Goal: Information Seeking & Learning: Get advice/opinions

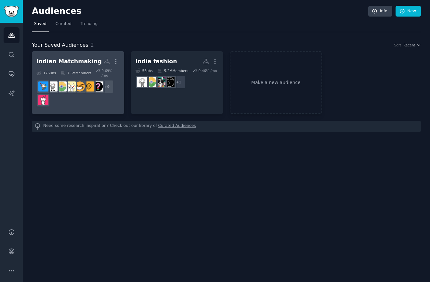
click at [88, 60] on div "Indian Matchmaking" at bounding box center [68, 62] width 65 height 8
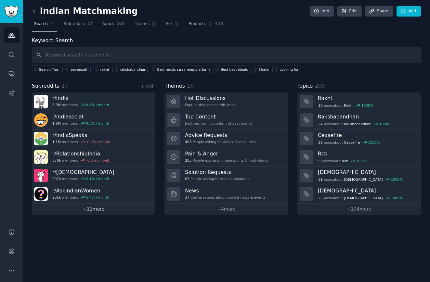
click at [100, 213] on link "+ 11 more" at bounding box center [94, 209] width 124 height 11
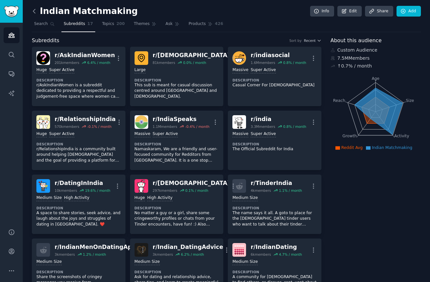
click at [35, 10] on icon at bounding box center [34, 11] width 7 height 7
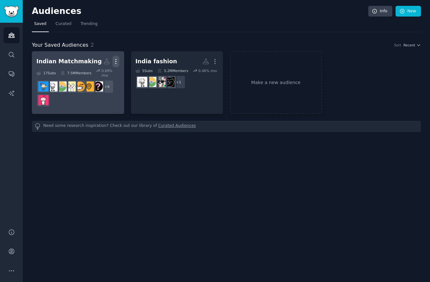
click at [112, 61] on icon "button" at bounding box center [115, 61] width 7 height 7
click at [65, 57] on h2 "Indian Matchmaking Custom Audience More View Delete" at bounding box center [77, 61] width 83 height 11
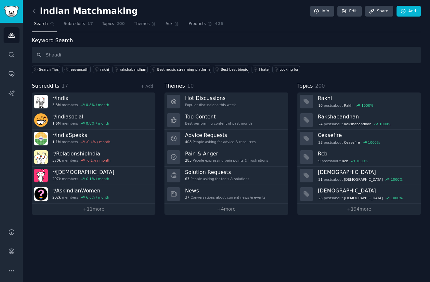
type input "Shaadi"
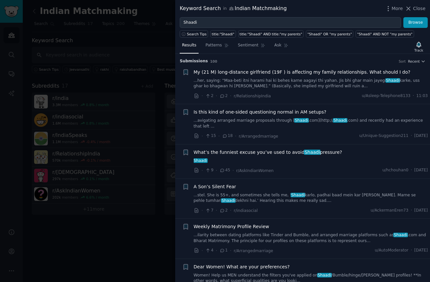
click at [134, 8] on div at bounding box center [215, 141] width 430 height 282
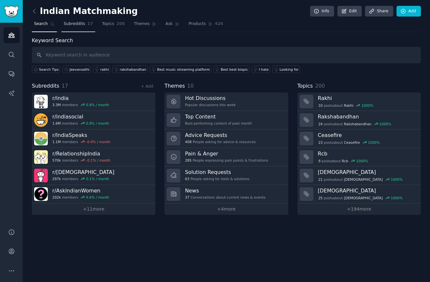
click at [68, 29] on link "Subreddits 17" at bounding box center [78, 25] width 34 height 13
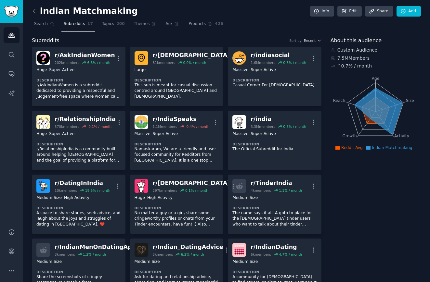
click at [405, 17] on div "Indian Matchmaking Info Edit Share Add" at bounding box center [226, 12] width 389 height 13
click at [405, 12] on link "Add" at bounding box center [409, 11] width 24 height 11
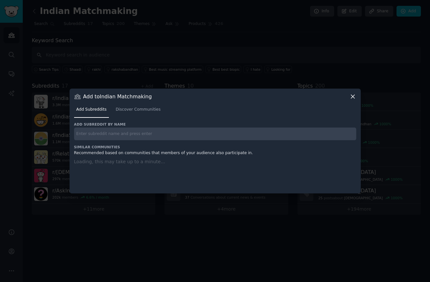
click at [143, 138] on input "text" at bounding box center [215, 134] width 282 height 13
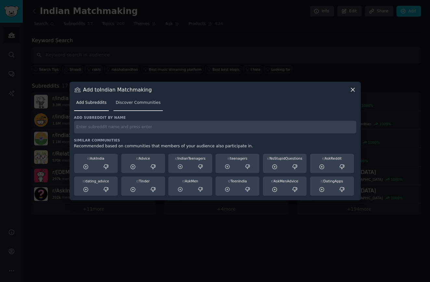
click at [142, 103] on span "Discover Communities" at bounding box center [138, 103] width 45 height 6
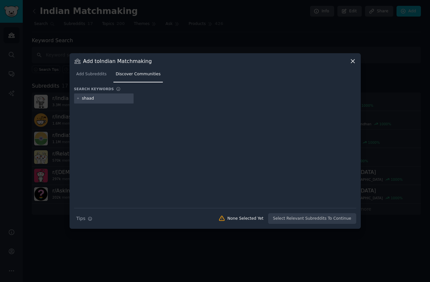
type input "shaadi"
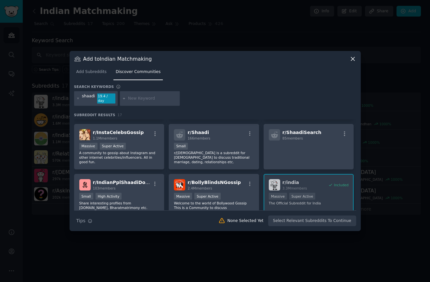
scroll to position [78, 0]
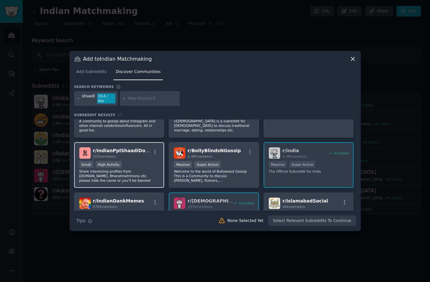
click at [147, 161] on div "Small High Activity" at bounding box center [119, 165] width 80 height 8
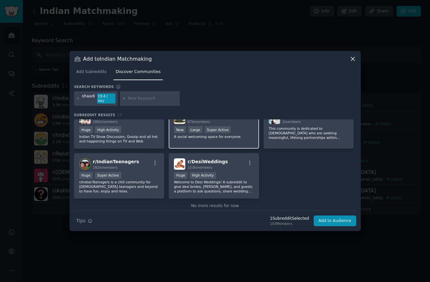
scroll to position [198, 0]
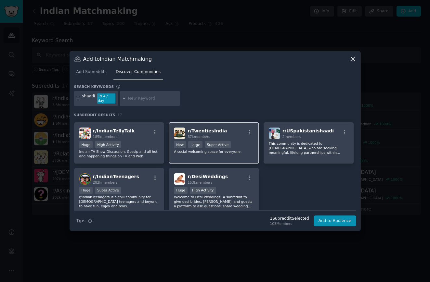
click at [238, 145] on div "New Large Super Active" at bounding box center [214, 145] width 80 height 8
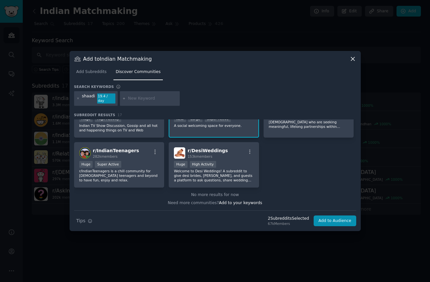
click at [238, 145] on div "r/ DesiWeddings 153k members Huge High Activity Welcome to Desi Weddings! A sub…" at bounding box center [214, 165] width 90 height 46
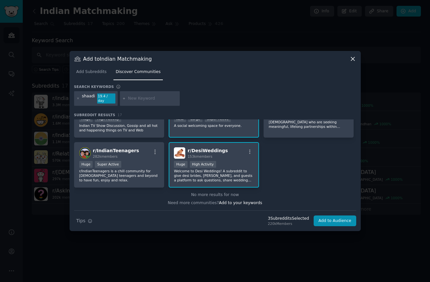
click at [140, 97] on input "text" at bounding box center [152, 99] width 49 height 6
type input "wedding"
type input "arranged marrige"
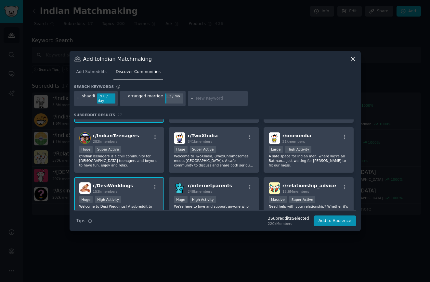
scroll to position [342, 0]
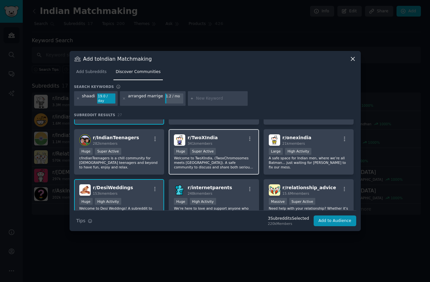
click at [237, 148] on div "Huge Super Active" at bounding box center [214, 152] width 80 height 8
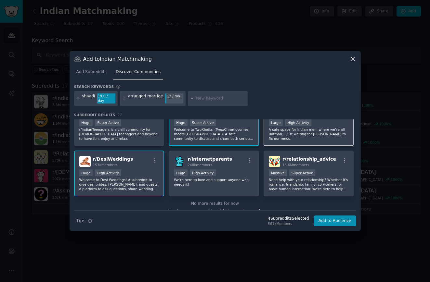
scroll to position [374, 0]
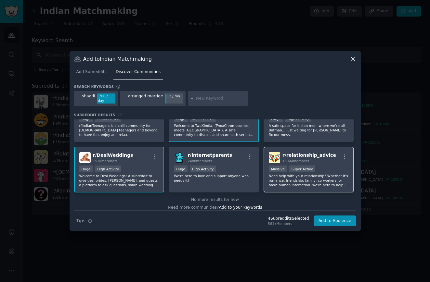
click at [333, 166] on div "Massive Super Active" at bounding box center [309, 170] width 80 height 8
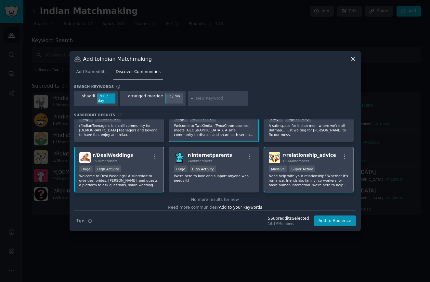
click at [335, 152] on div "r/ relationship_advice 15.6M members" at bounding box center [309, 157] width 80 height 11
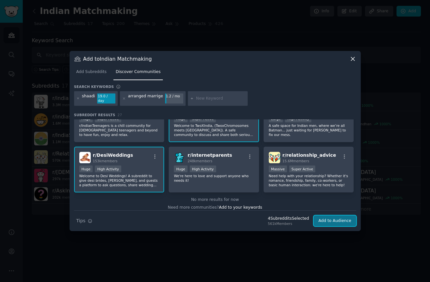
click at [335, 219] on button "Add to Audience" at bounding box center [335, 221] width 43 height 11
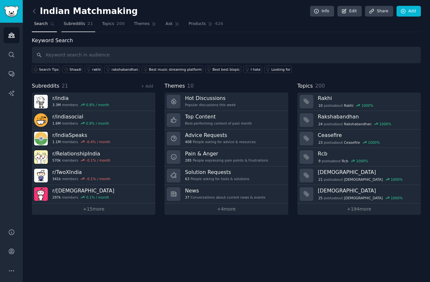
click at [73, 21] on span "Subreddits" at bounding box center [74, 24] width 21 height 6
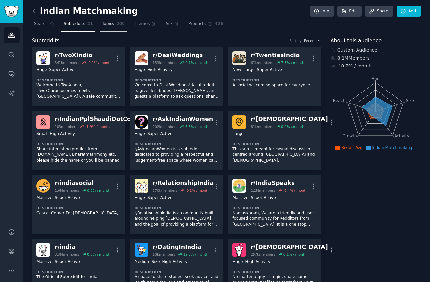
click at [102, 24] on span "Topics" at bounding box center [108, 24] width 12 height 6
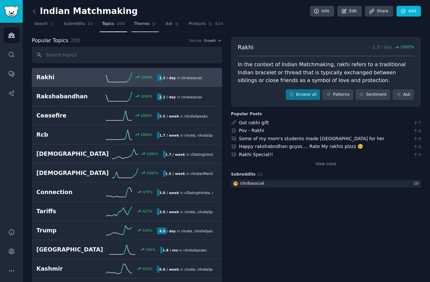
click at [150, 28] on link "Themes" at bounding box center [145, 25] width 27 height 13
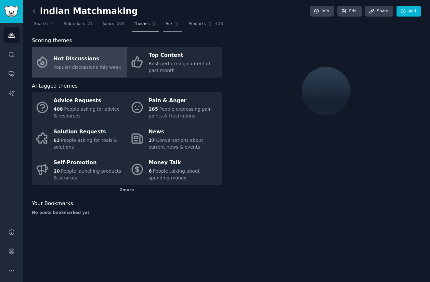
click at [168, 26] on span "Ask" at bounding box center [168, 24] width 7 height 6
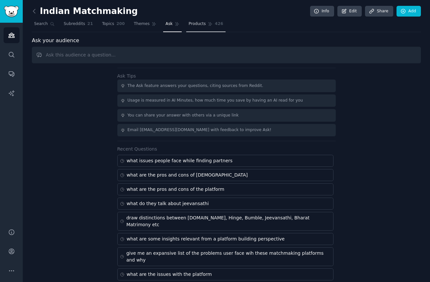
click at [200, 25] on span "Products" at bounding box center [197, 24] width 17 height 6
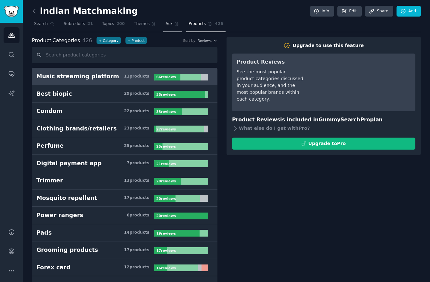
click at [169, 20] on link "Ask" at bounding box center [172, 25] width 19 height 13
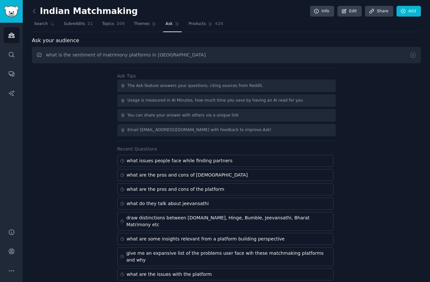
type input "what is the sentiment of matrimony platforms in [GEOGRAPHIC_DATA]"
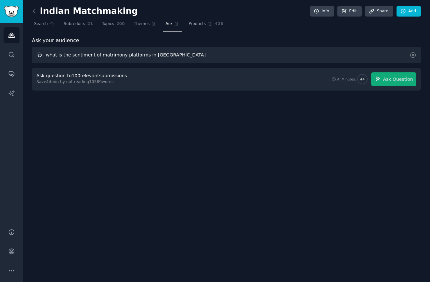
click at [333, 59] on input "what is the sentiment of matrimony platforms in [GEOGRAPHIC_DATA]" at bounding box center [226, 55] width 389 height 17
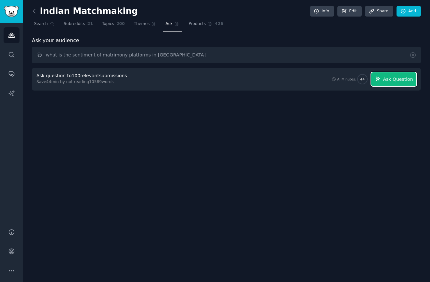
click at [409, 82] on span "Ask Question" at bounding box center [398, 79] width 30 height 7
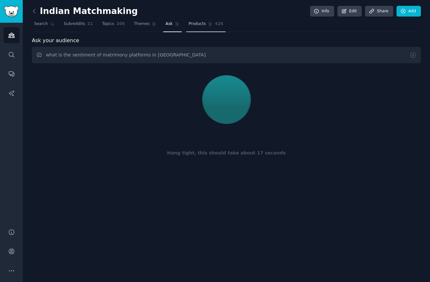
click at [194, 23] on span "Products" at bounding box center [197, 24] width 17 height 6
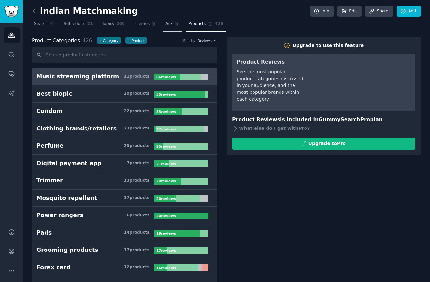
click at [170, 22] on link "Ask" at bounding box center [172, 25] width 19 height 13
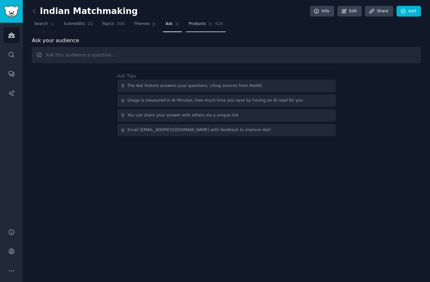
click at [199, 23] on span "Products" at bounding box center [197, 24] width 17 height 6
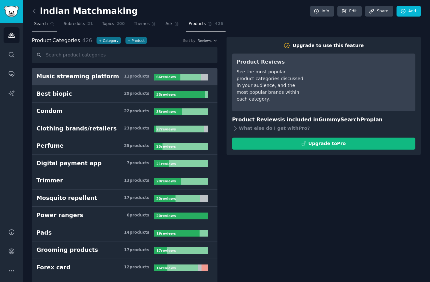
click at [46, 25] on span "Search" at bounding box center [41, 24] width 14 height 6
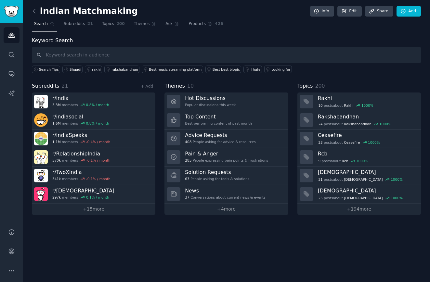
click at [353, 17] on div "Indian Matchmaking Info Edit Share Add" at bounding box center [226, 12] width 389 height 13
click at [352, 6] on link "Edit" at bounding box center [349, 11] width 24 height 11
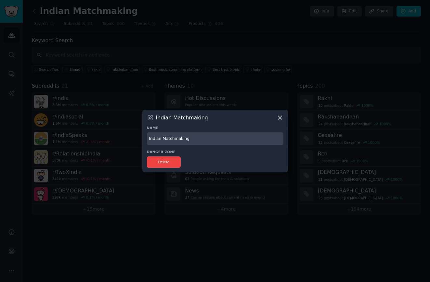
click at [306, 28] on div at bounding box center [215, 141] width 430 height 282
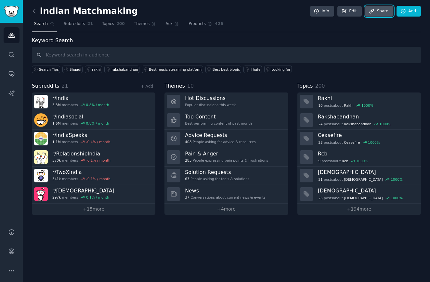
click at [378, 13] on link "Share" at bounding box center [379, 11] width 28 height 11
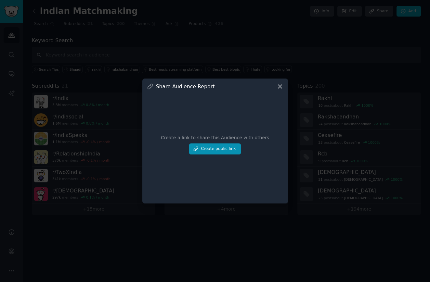
click at [287, 30] on div at bounding box center [215, 141] width 430 height 282
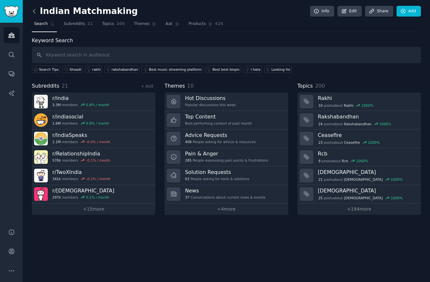
click at [36, 10] on icon at bounding box center [34, 11] width 7 height 7
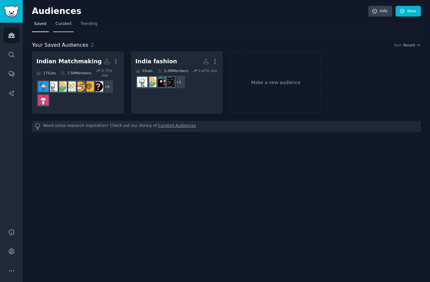
click at [65, 22] on span "Curated" at bounding box center [64, 24] width 16 height 6
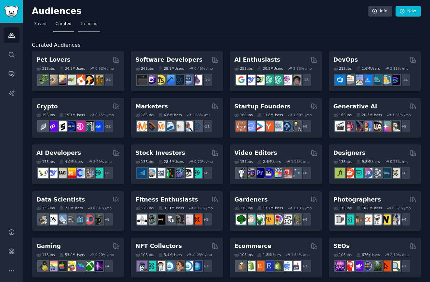
click at [92, 23] on span "Trending" at bounding box center [89, 24] width 17 height 6
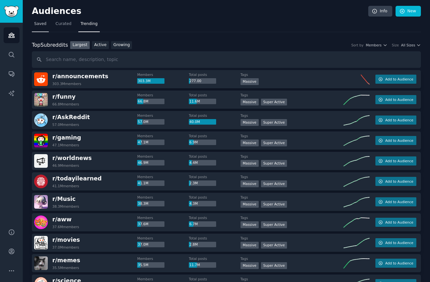
click at [42, 28] on link "Saved" at bounding box center [40, 25] width 17 height 13
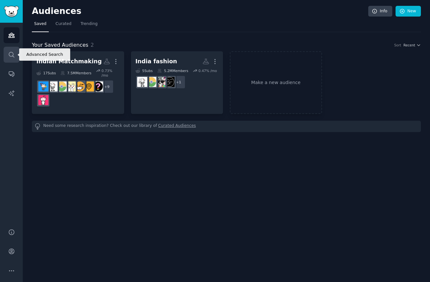
click at [12, 59] on link "Search" at bounding box center [12, 55] width 16 height 16
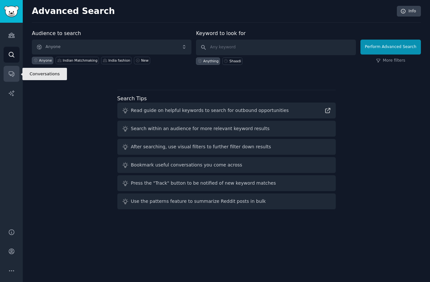
click at [13, 71] on icon "Sidebar" at bounding box center [11, 74] width 7 height 7
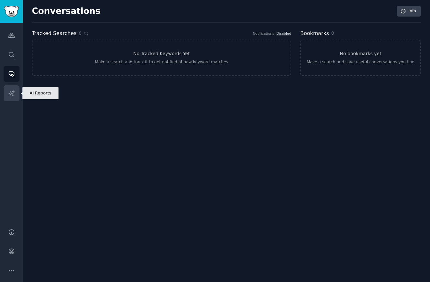
click at [15, 97] on link "AI Reports" at bounding box center [12, 93] width 16 height 16
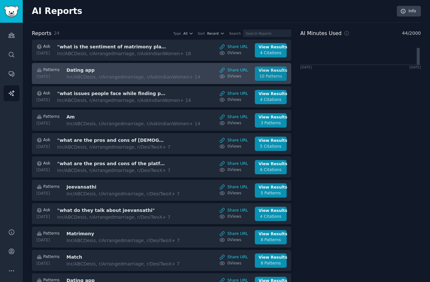
click at [266, 73] on div "View Results" at bounding box center [271, 71] width 24 height 6
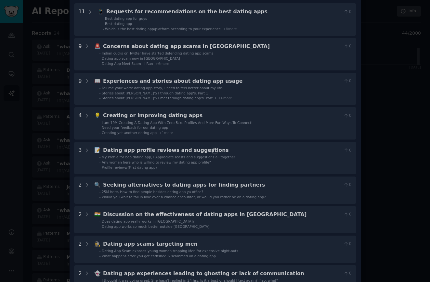
scroll to position [110, 0]
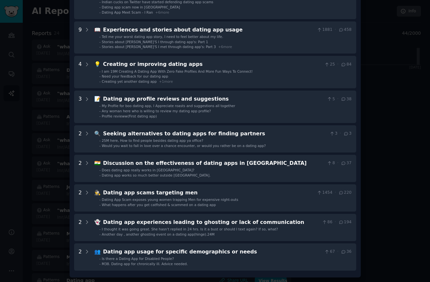
click at [374, 175] on div at bounding box center [215, 141] width 430 height 282
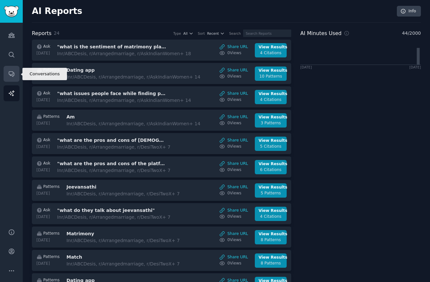
click at [14, 76] on icon "Sidebar" at bounding box center [11, 74] width 7 height 7
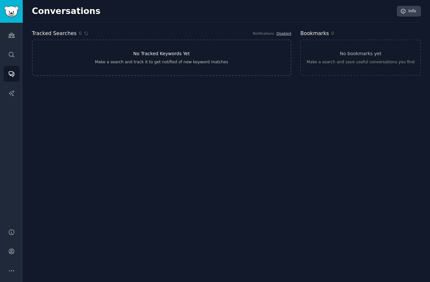
click at [179, 60] on div "Make a search and track it to get notified of new keyword matches" at bounding box center [161, 62] width 133 height 6
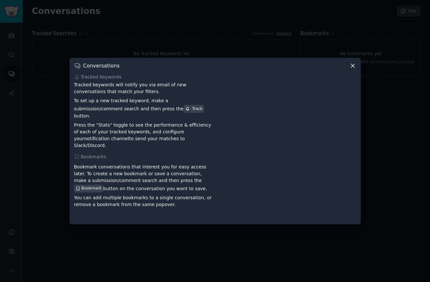
click at [71, 41] on div at bounding box center [215, 141] width 430 height 282
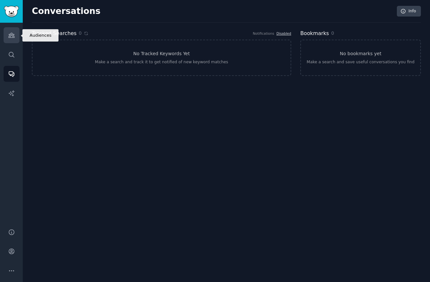
click at [14, 38] on icon "Sidebar" at bounding box center [11, 35] width 7 height 7
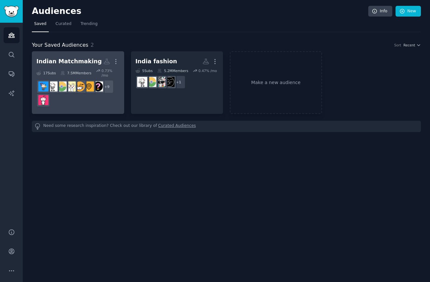
click at [98, 66] on h2 "Indian Matchmaking More" at bounding box center [77, 61] width 83 height 11
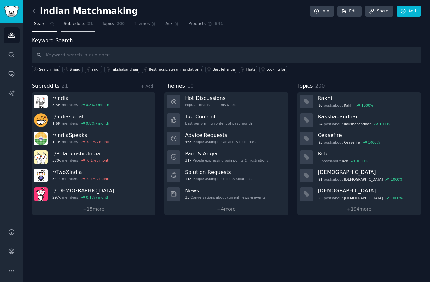
click at [81, 28] on link "Subreddits 21" at bounding box center [78, 25] width 34 height 13
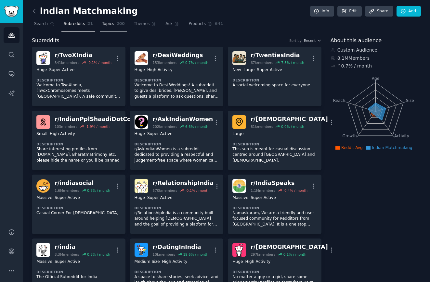
click at [114, 24] on link "Topics 200" at bounding box center [113, 25] width 27 height 13
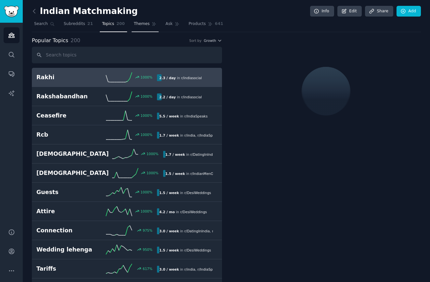
click at [145, 29] on link "Themes" at bounding box center [145, 25] width 27 height 13
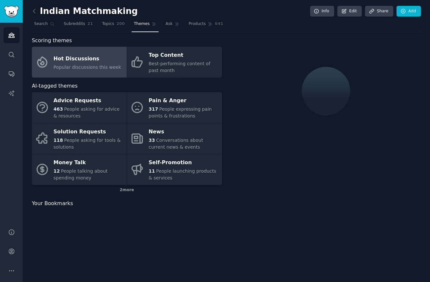
click at [87, 63] on div "Hot Discussions" at bounding box center [88, 59] width 68 height 10
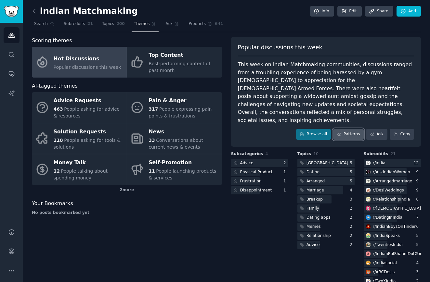
click at [343, 129] on link "Patterns" at bounding box center [348, 134] width 31 height 11
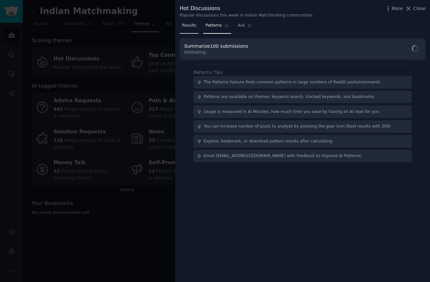
click at [194, 24] on span "Results" at bounding box center [189, 26] width 14 height 6
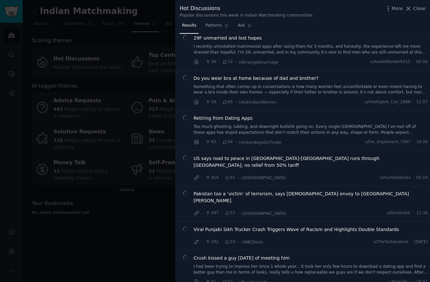
scroll to position [459, 0]
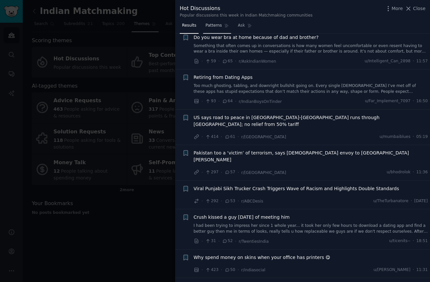
click at [216, 23] on span "Patterns" at bounding box center [213, 26] width 16 height 6
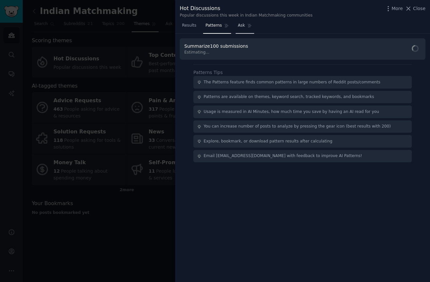
click at [247, 25] on icon at bounding box center [249, 25] width 5 height 5
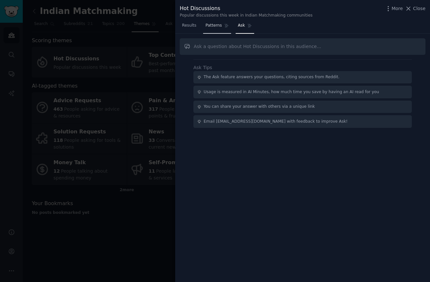
click at [229, 27] on link "Patterns" at bounding box center [217, 26] width 28 height 13
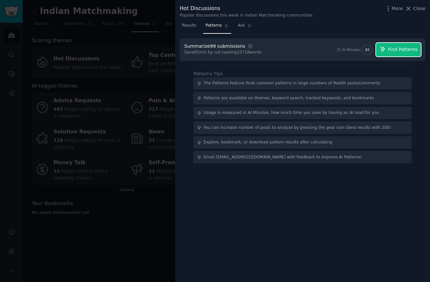
click at [396, 47] on span "Find Patterns" at bounding box center [403, 49] width 30 height 7
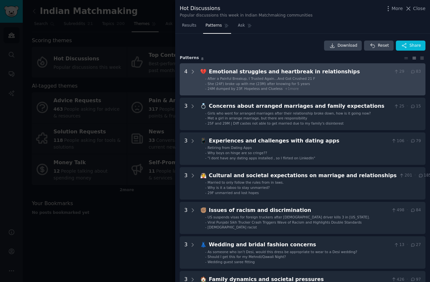
click at [306, 84] on li "- She (24F) broke up with me (23M) after knowing for 5 years" at bounding box center [313, 84] width 216 height 5
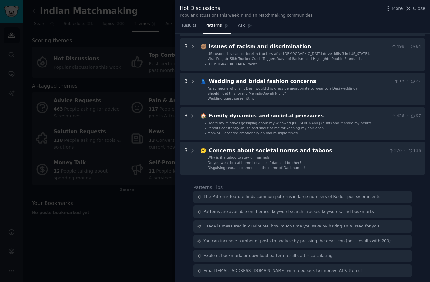
scroll to position [321, 0]
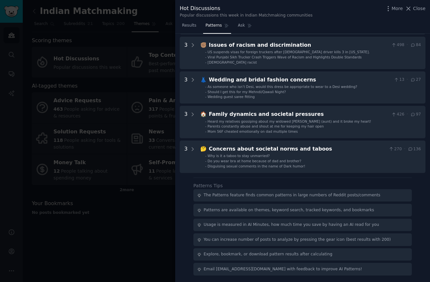
click at [276, 198] on div "The Patterns feature finds common patterns in large numbers of Reddit posts/com…" at bounding box center [292, 196] width 177 height 6
click at [150, 216] on div at bounding box center [215, 141] width 430 height 282
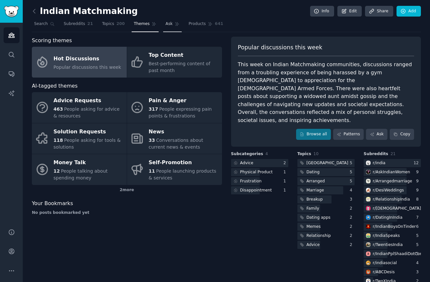
click at [168, 19] on link "Ask" at bounding box center [172, 25] width 19 height 13
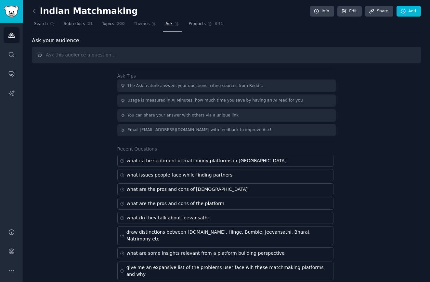
click at [151, 52] on input "text" at bounding box center [226, 55] width 389 height 17
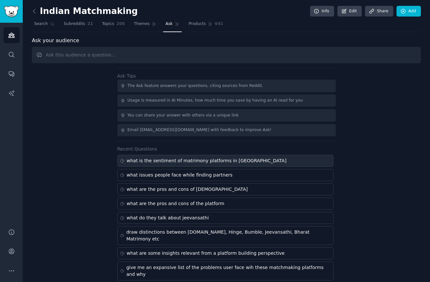
click at [163, 157] on div "what is the sentiment of matrimony platforms in [GEOGRAPHIC_DATA]" at bounding box center [225, 161] width 216 height 12
type input "what is the sentiment of matrimony platforms in [GEOGRAPHIC_DATA]"
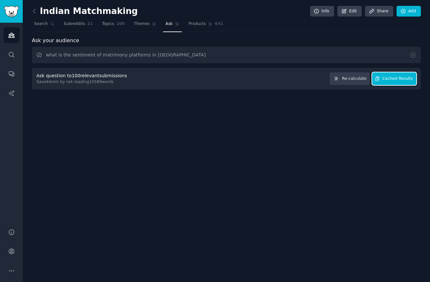
click at [393, 81] on span "Cached Results" at bounding box center [398, 79] width 31 height 6
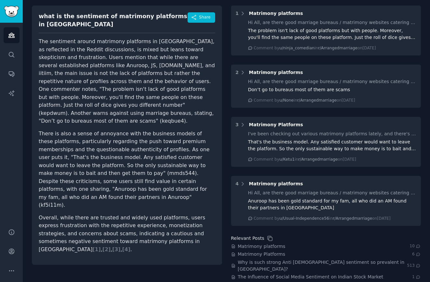
scroll to position [68, 0]
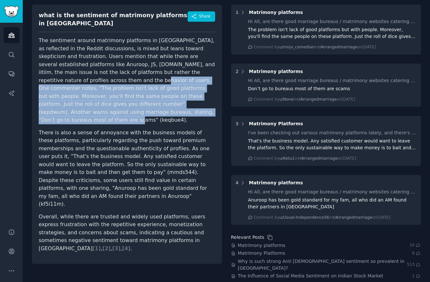
drag, startPoint x: 79, startPoint y: 75, endPoint x: 194, endPoint y: 110, distance: 120.8
click at [194, 110] on p "The sentiment around matrimony platforms in [GEOGRAPHIC_DATA], as reflected in …" at bounding box center [127, 81] width 176 height 88
click at [159, 158] on p "There is also a sense of annoyance with the business models of these platforms,…" at bounding box center [127, 169] width 176 height 80
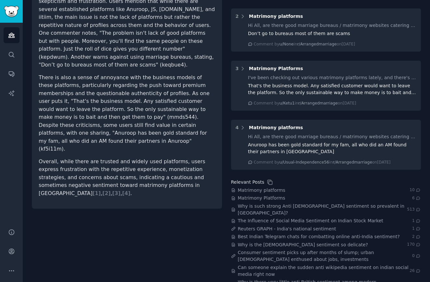
scroll to position [124, 0]
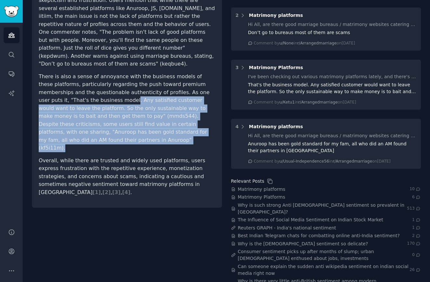
drag, startPoint x: 84, startPoint y: 88, endPoint x: 166, endPoint y: 130, distance: 92.9
click at [166, 130] on p "There is also a sense of annoyance with the business models of these platforms,…" at bounding box center [127, 113] width 176 height 80
click at [165, 157] on p "Overall, while there are trusted and widely used platforms, users express frust…" at bounding box center [127, 177] width 176 height 40
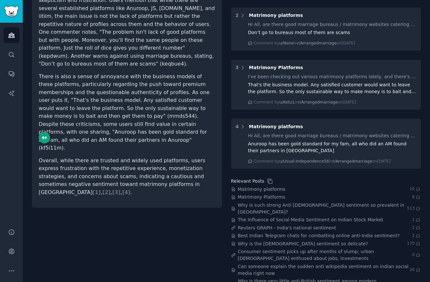
click at [165, 157] on p "Overall, while there are trusted and widely used platforms, users express frust…" at bounding box center [127, 177] width 176 height 40
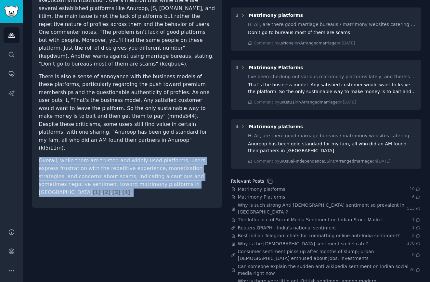
click at [165, 157] on p "Overall, while there are trusted and widely used platforms, users express frust…" at bounding box center [127, 177] width 176 height 40
click at [187, 123] on p "There is also a sense of annoyance with the business models of these platforms,…" at bounding box center [127, 113] width 176 height 80
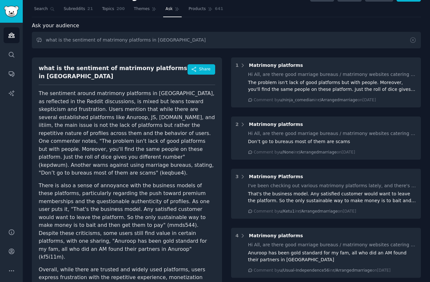
scroll to position [0, 0]
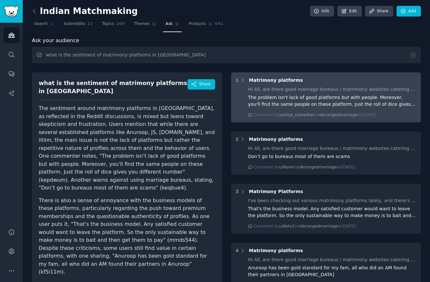
click at [269, 103] on div "The problem isn't lack of good platforms but with people. Moreover, you'll find…" at bounding box center [332, 101] width 168 height 14
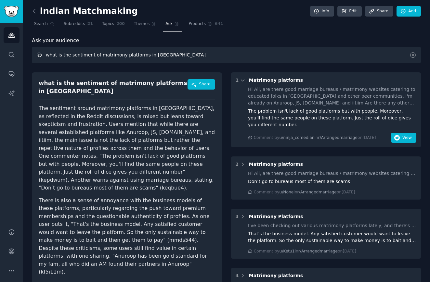
click at [93, 56] on input "what is the sentiment of matrimony platforms in [GEOGRAPHIC_DATA]" at bounding box center [226, 55] width 389 height 17
click at [129, 56] on input "what is the sentiment of matrimony platforms in [GEOGRAPHIC_DATA]" at bounding box center [226, 55] width 389 height 17
type input "what is the issue with matrimony platforms and how are they different from dati…"
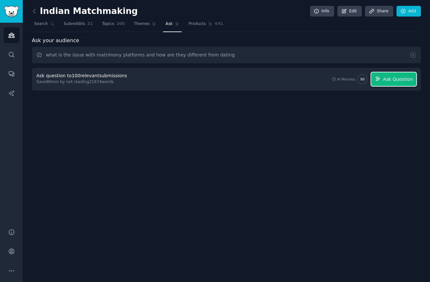
click at [394, 78] on span "Ask Question" at bounding box center [398, 79] width 30 height 7
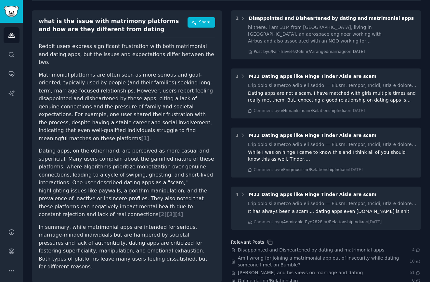
scroll to position [67, 0]
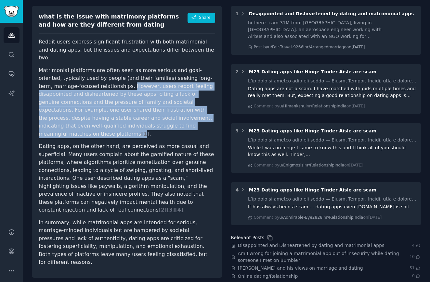
drag, startPoint x: 91, startPoint y: 77, endPoint x: 135, endPoint y: 115, distance: 57.4
click at [135, 115] on p "Matrimonial platforms are often seen as more serious and goal-oriented, typical…" at bounding box center [127, 103] width 176 height 72
click at [123, 152] on p "Dating apps, on the other hand, are perceived as more casual and superficial. M…" at bounding box center [127, 179] width 176 height 72
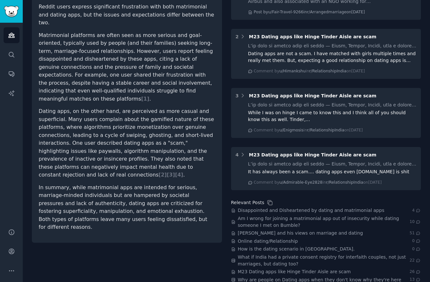
scroll to position [102, 0]
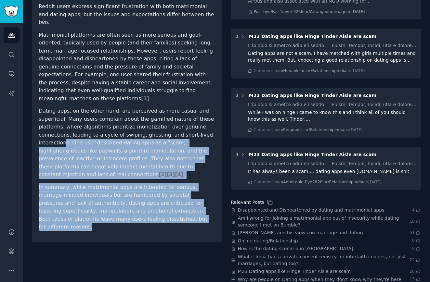
drag, startPoint x: 64, startPoint y: 126, endPoint x: 179, endPoint y: 211, distance: 143.7
click at [179, 211] on div "what is the issue with matrimony platforms and how are they different from dati…" at bounding box center [127, 106] width 190 height 272
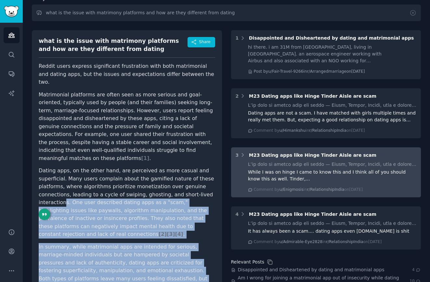
scroll to position [0, 0]
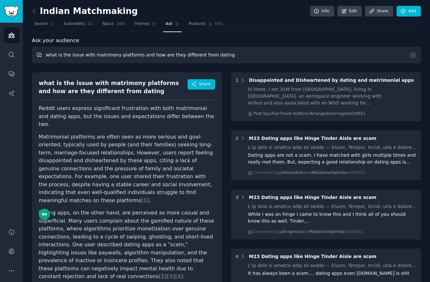
click at [97, 55] on input "what is the issue with matrimony platforms and how are they different from dati…" at bounding box center [226, 55] width 389 height 17
click at [74, 27] on link "Subreddits 21" at bounding box center [78, 25] width 34 height 13
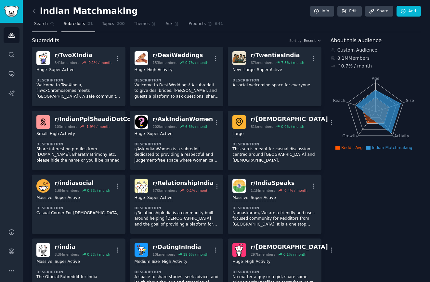
click at [36, 23] on span "Search" at bounding box center [41, 24] width 14 height 6
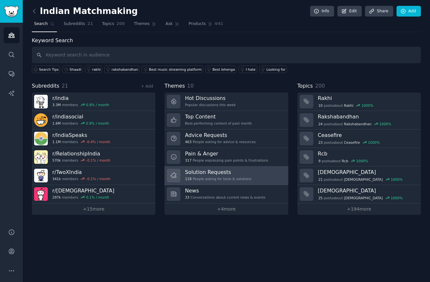
click at [227, 175] on h3 "Solution Requests" at bounding box center [218, 172] width 66 height 7
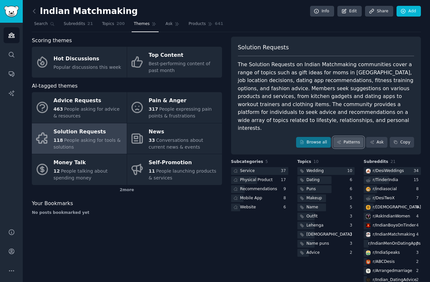
click at [348, 137] on link "Patterns" at bounding box center [348, 142] width 31 height 11
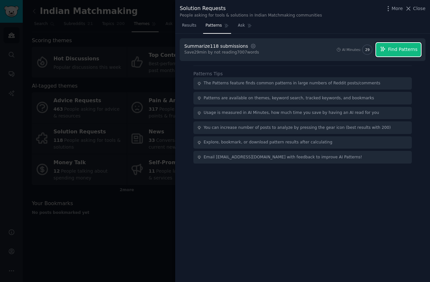
click at [402, 52] on span "Find Patterns" at bounding box center [403, 49] width 30 height 7
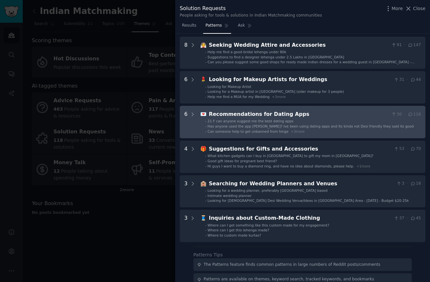
scroll to position [28, 0]
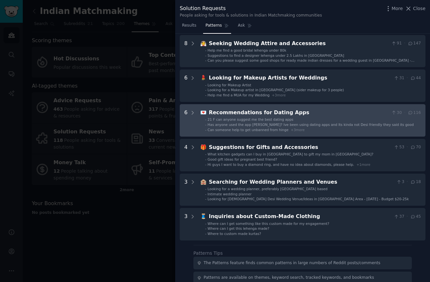
click at [300, 120] on li "- 21 F can anyone suggest me the best dating apps" at bounding box center [313, 119] width 216 height 5
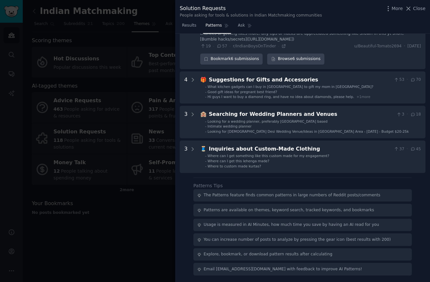
scroll to position [0, 0]
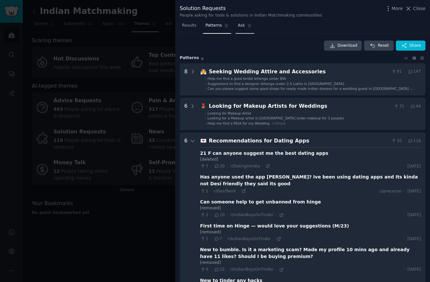
click at [247, 30] on link "Ask" at bounding box center [245, 26] width 19 height 13
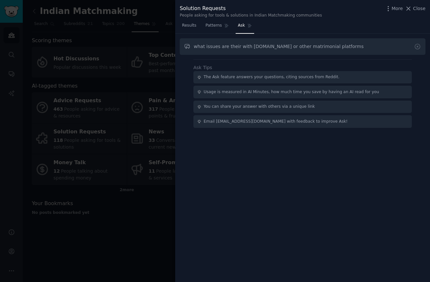
type input "what issues are their with [DOMAIN_NAME] or other matrimonial platforms"
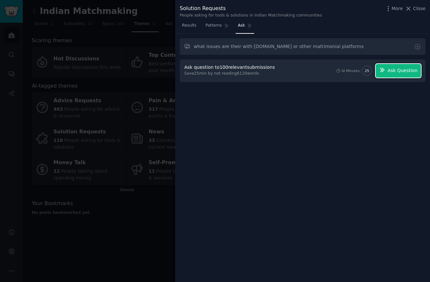
click at [391, 72] on span "Ask Question" at bounding box center [402, 70] width 30 height 7
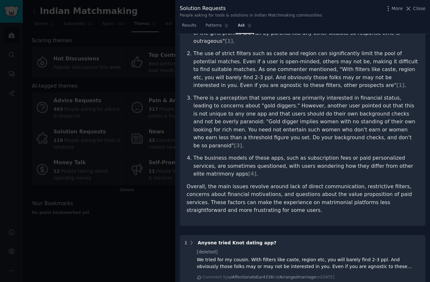
scroll to position [107, 0]
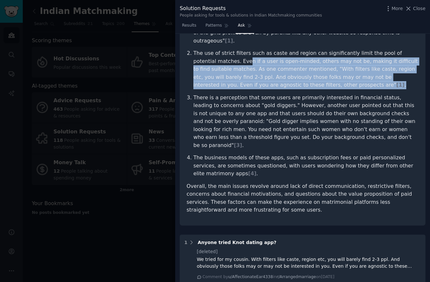
drag, startPoint x: 223, startPoint y: 48, endPoint x: 286, endPoint y: 75, distance: 68.3
click at [286, 75] on p "The use of strict filters such as caste and region can significantly limit the …" at bounding box center [305, 69] width 225 height 40
click at [295, 129] on ol "Many profiles, especially those of women, are often managed by parents rather t…" at bounding box center [303, 91] width 232 height 173
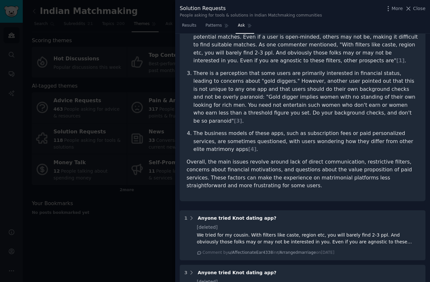
scroll to position [132, 0]
click at [276, 86] on p "There is a perception that some users are primarily interested in financial sta…" at bounding box center [305, 97] width 225 height 56
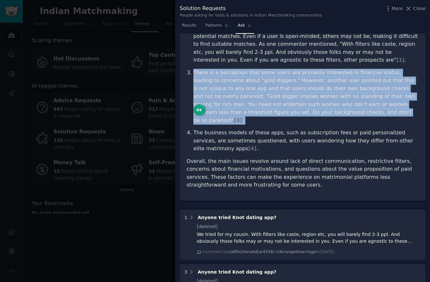
click at [272, 76] on p "There is a perception that some users are primarily interested in financial sta…" at bounding box center [305, 97] width 225 height 56
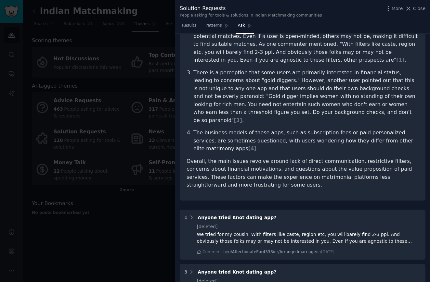
click at [271, 129] on p "The business models of these apps, such as subscription fees or paid personaliz…" at bounding box center [305, 141] width 225 height 24
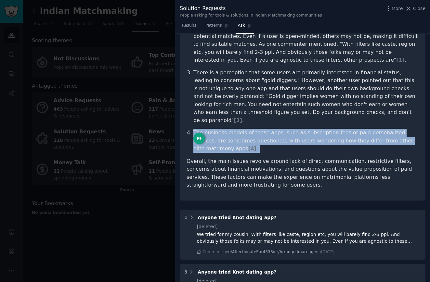
click at [273, 84] on p "There is a perception that some users are primarily interested in financial sta…" at bounding box center [305, 97] width 225 height 56
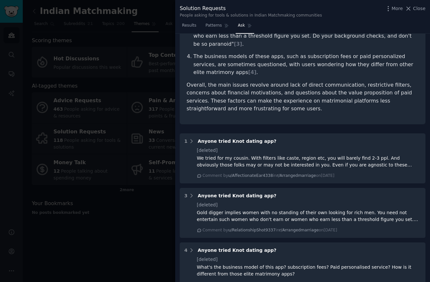
scroll to position [304, 0]
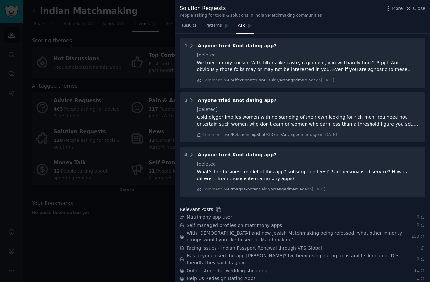
click at [135, 154] on div at bounding box center [215, 141] width 430 height 282
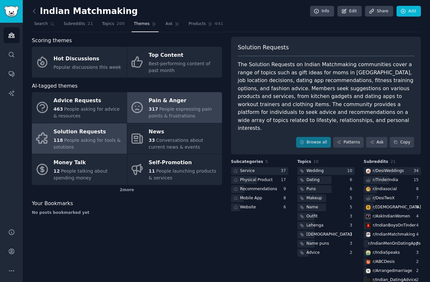
click at [180, 98] on div "Pain & Anger" at bounding box center [184, 101] width 70 height 10
